Goal: Task Accomplishment & Management: Use online tool/utility

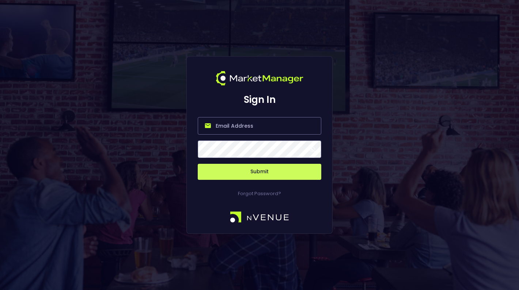
type input "[PERSON_NAME][EMAIL_ADDRESS][DOMAIN_NAME]"
click at [312, 149] on span at bounding box center [312, 149] width 7 height 7
click at [262, 174] on button "Submit" at bounding box center [259, 172] width 123 height 16
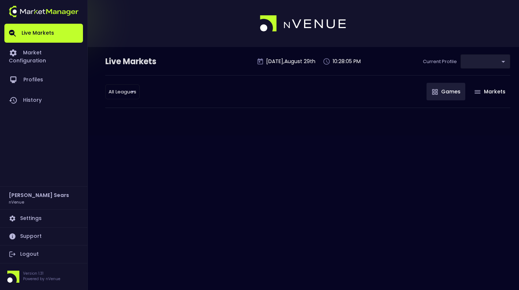
type input "d66ee90f-df8e-430e-a05c-aaf70ad95ad9"
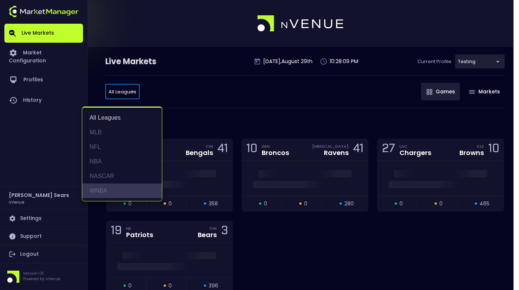
click at [98, 187] on li "WNBA" at bounding box center [122, 191] width 80 height 15
type input "WNBA"
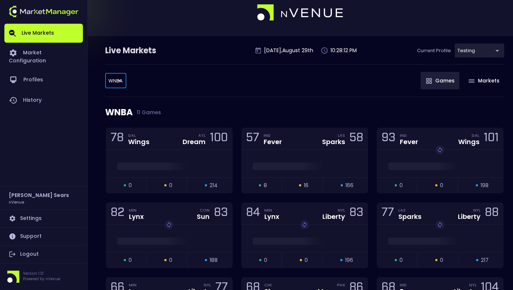
scroll to position [11, 0]
click at [275, 142] on div "Fever" at bounding box center [273, 141] width 18 height 7
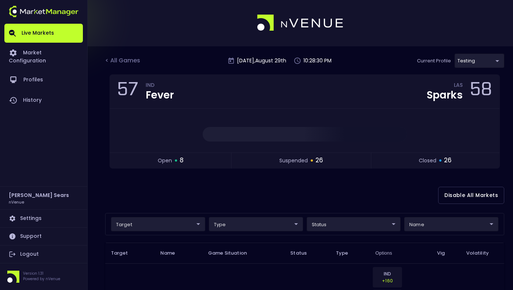
scroll to position [0, 0]
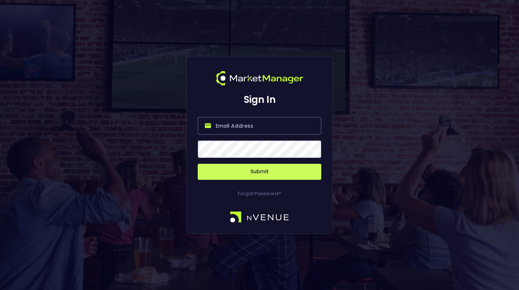
type input "[PERSON_NAME][EMAIL_ADDRESS][DOMAIN_NAME]"
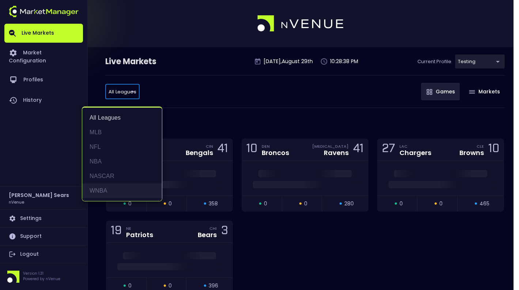
click at [102, 190] on li "WNBA" at bounding box center [122, 191] width 80 height 15
type input "WNBA"
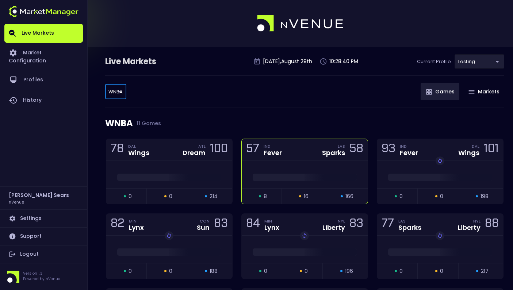
click at [286, 172] on div at bounding box center [305, 175] width 126 height 11
